Goal: Transaction & Acquisition: Obtain resource

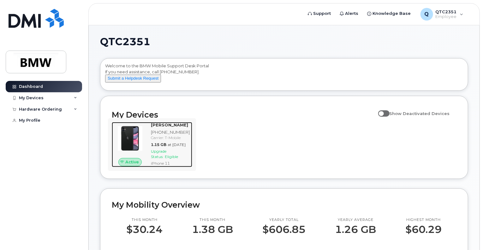
click at [131, 147] on img at bounding box center [130, 138] width 27 height 27
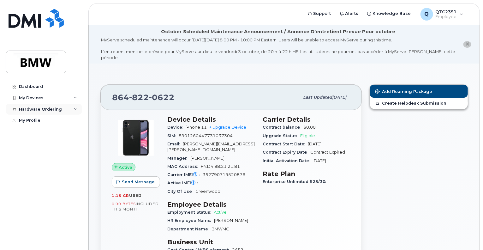
click at [74, 110] on icon at bounding box center [75, 109] width 3 height 3
click at [38, 121] on div "New Order" at bounding box center [34, 121] width 24 height 6
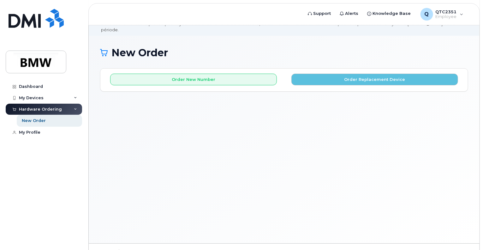
scroll to position [35, 0]
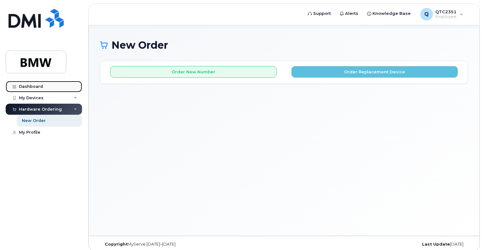
click at [35, 84] on div "Dashboard" at bounding box center [31, 86] width 24 height 5
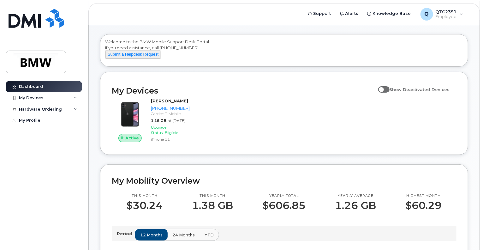
scroll to position [50, 0]
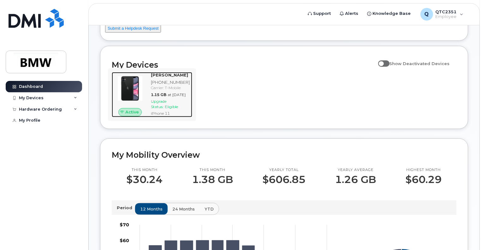
click at [165, 109] on span "Upgrade Status:" at bounding box center [158, 104] width 15 height 10
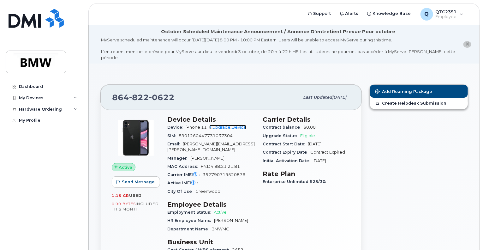
click at [232, 125] on link "+ Upgrade Device" at bounding box center [227, 127] width 37 height 5
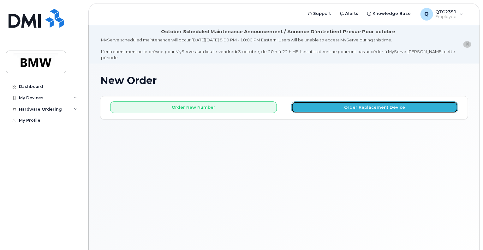
click at [334, 102] on button "Order Replacement Device" at bounding box center [374, 107] width 167 height 12
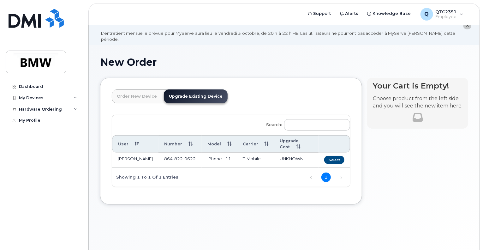
scroll to position [21, 0]
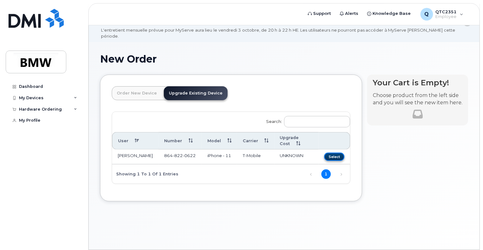
click at [330, 152] on button "Select" at bounding box center [334, 156] width 20 height 8
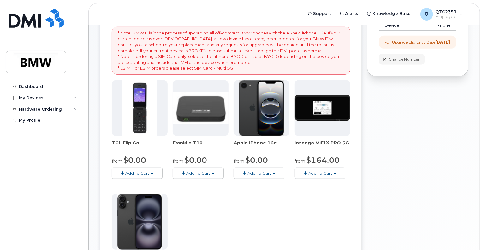
scroll to position [133, 0]
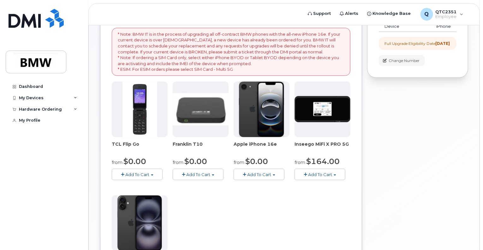
click at [261, 107] on img at bounding box center [261, 109] width 45 height 56
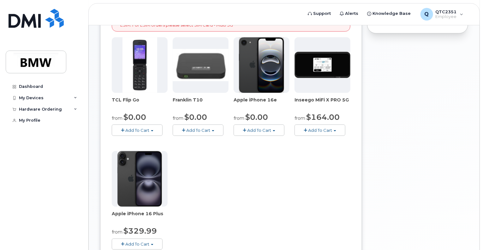
scroll to position [179, 0]
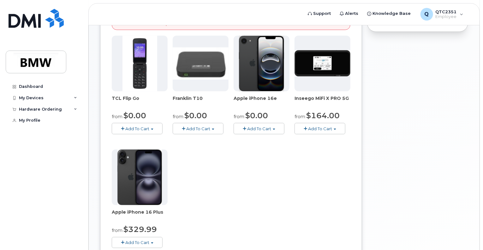
click at [129, 165] on img at bounding box center [139, 177] width 44 height 56
click at [250, 65] on img at bounding box center [261, 64] width 45 height 56
click at [265, 64] on img at bounding box center [261, 64] width 45 height 56
